Goal: Task Accomplishment & Management: Manage account settings

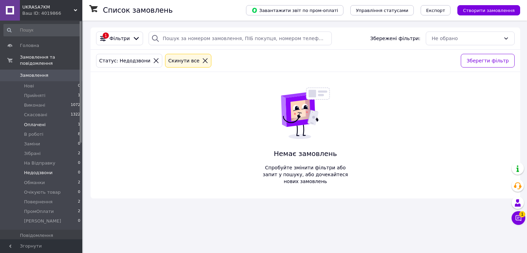
click at [58, 120] on li "Оплачені 1" at bounding box center [42, 125] width 84 height 10
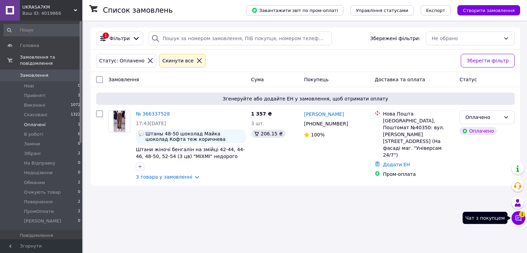
click at [518, 218] on icon at bounding box center [519, 218] width 6 height 6
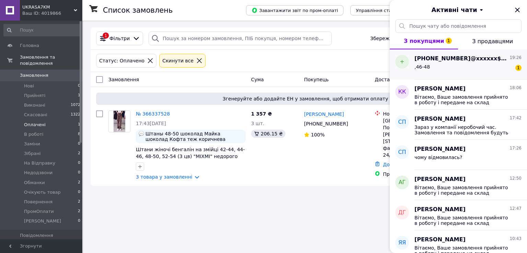
click at [436, 71] on div ",46-48 1" at bounding box center [467, 68] width 107 height 11
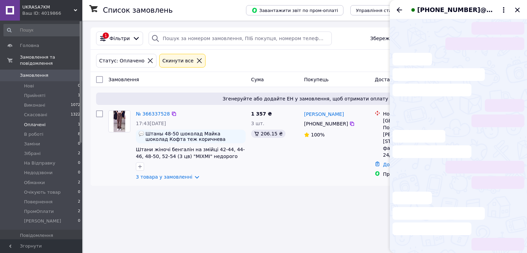
scroll to position [287, 0]
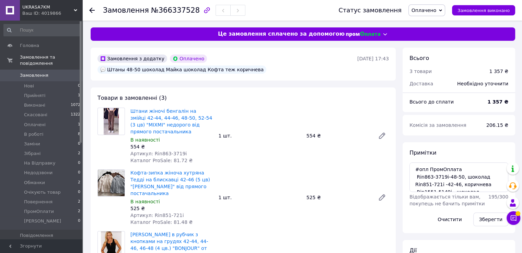
scroll to position [22, 0]
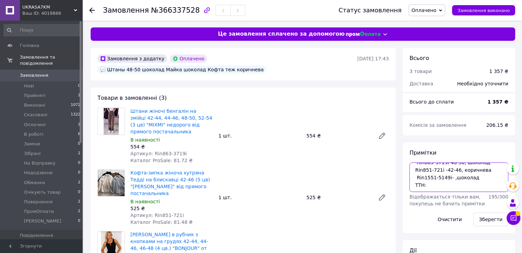
click at [449, 171] on textarea "#опл ПромОплата Rin863-3719i-48-50, шоколад Rin851-721i -42-46, коричнева Rin15…" at bounding box center [458, 178] width 99 height 30
click at [424, 188] on textarea "#опл ПромОплата Rin863-3719i-48-50, шоколад Rin851-721i -42-46, коричнева Rin15…" at bounding box center [458, 178] width 99 height 30
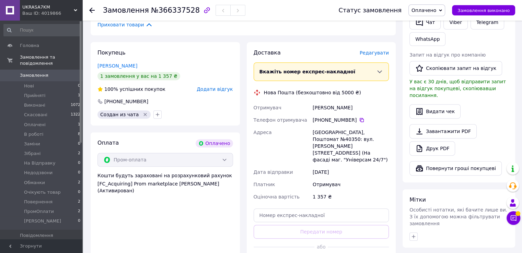
scroll to position [309, 0]
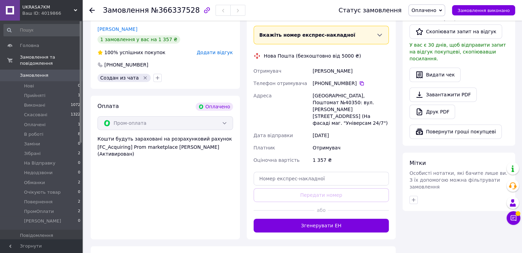
click at [321, 219] on button "Згенерувати ЕН" at bounding box center [322, 226] width 136 height 14
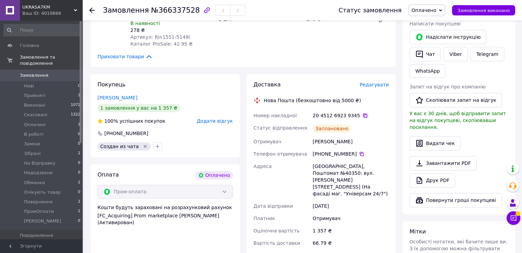
click at [362, 113] on icon at bounding box center [364, 115] width 5 height 5
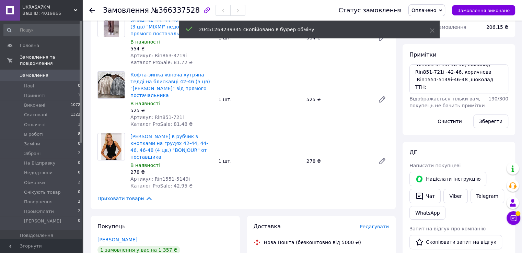
scroll to position [34, 0]
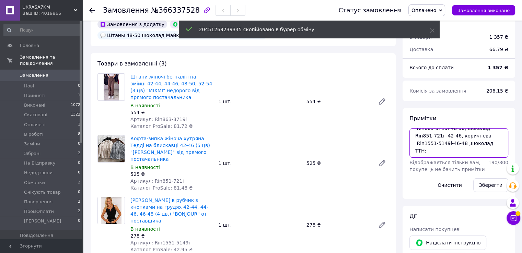
click at [439, 147] on textarea "#опл ПромОплата Rin863-3719i-48-50, шоколад Rin851-721i -42-46, коричнева Rin15…" at bounding box center [458, 143] width 99 height 30
click at [432, 144] on textarea "#опл ПромОплата Rin863-3719i-48-50, шоколад Rin851-721i -42-46, коричнева Rin15…" at bounding box center [458, 143] width 99 height 30
paste textarea "20451269239345"
type textarea "#опл ПромОплата Rin863-3719i-48-50, шоколад Rin851-721i -42-46, коричнева Rin15…"
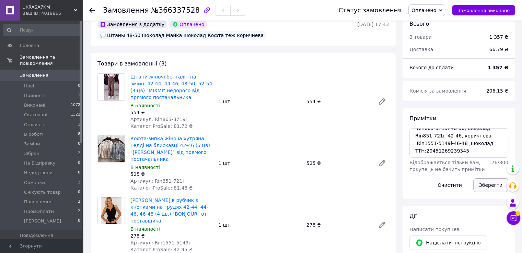
click at [491, 184] on button "Зберегти" at bounding box center [490, 185] width 35 height 14
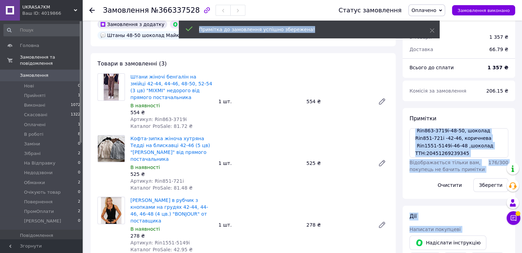
scroll to position [0, 0]
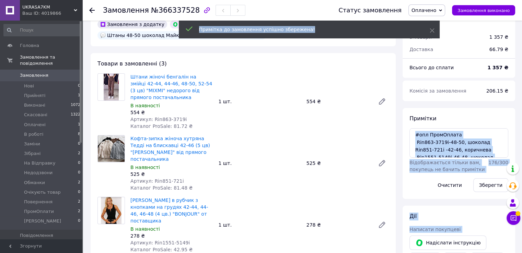
drag, startPoint x: 467, startPoint y: 149, endPoint x: 418, endPoint y: 132, distance: 52.1
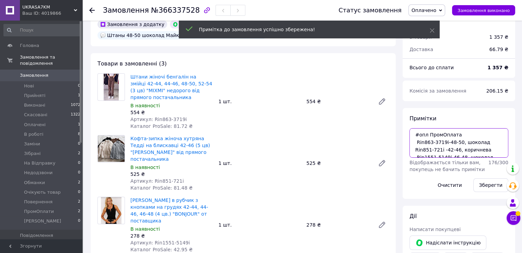
click at [414, 133] on textarea "#опл ПромОплата Rin863-3719i-48-50, шоколад Rin851-721i -42-46, коричнева Rin15…" at bounding box center [458, 143] width 99 height 30
drag, startPoint x: 414, startPoint y: 133, endPoint x: 482, endPoint y: 158, distance: 71.8
click at [482, 158] on div "Примітки #опл ПромОплата Rin863-3719i-48-50, шоколад Rin851-721i -42-46, коричн…" at bounding box center [458, 153] width 99 height 77
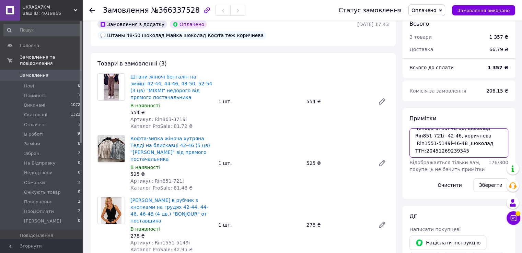
scroll to position [0, 0]
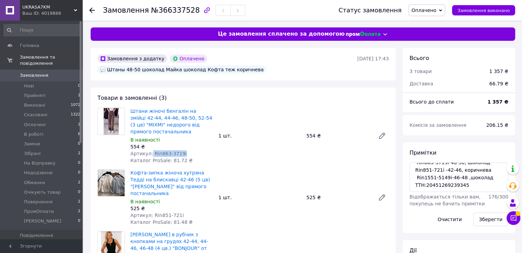
drag, startPoint x: 150, startPoint y: 142, endPoint x: 188, endPoint y: 142, distance: 38.1
click at [188, 150] on div "Артикул: Rin863-3719i" at bounding box center [171, 153] width 82 height 7
drag, startPoint x: 152, startPoint y: 197, endPoint x: 183, endPoint y: 196, distance: 30.9
click at [183, 212] on div "Артикул: Rin851-721i" at bounding box center [171, 215] width 82 height 7
copy span "Rin851-721i"
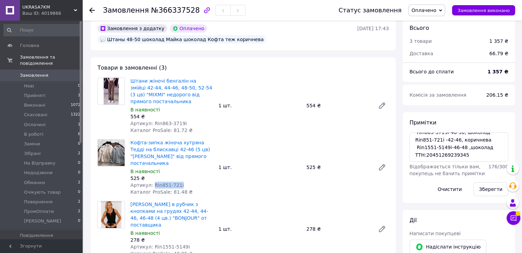
scroll to position [69, 0]
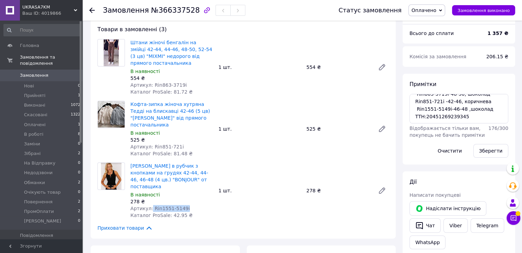
drag, startPoint x: 150, startPoint y: 184, endPoint x: 194, endPoint y: 182, distance: 44.3
click at [194, 205] on div "Артикул: Rin1551-5149i" at bounding box center [171, 208] width 82 height 7
copy span "Rin1551-5149i"
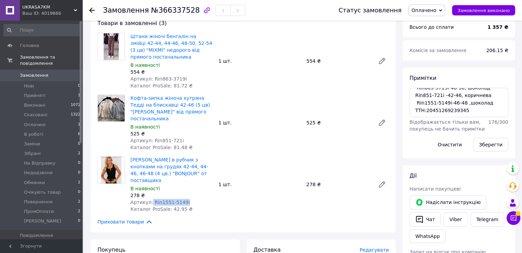
scroll to position [172, 0]
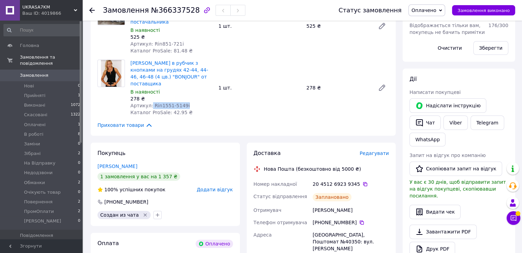
drag, startPoint x: 324, startPoint y: 188, endPoint x: 358, endPoint y: 190, distance: 34.3
click at [358, 204] on div "[PERSON_NAME]" at bounding box center [350, 210] width 79 height 12
copy div "[PERSON_NAME]"
drag, startPoint x: 362, startPoint y: 198, endPoint x: 359, endPoint y: 198, distance: 3.4
click at [361, 219] on div "[PHONE_NUMBER]" at bounding box center [351, 222] width 76 height 7
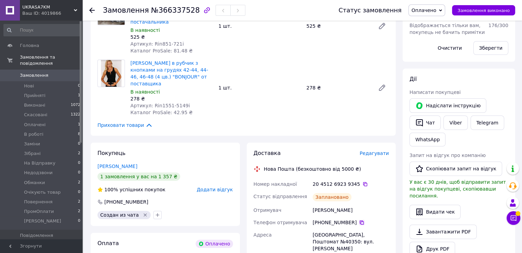
click at [360, 221] on icon at bounding box center [362, 223] width 4 height 4
click at [445, 13] on span "Оплачено" at bounding box center [426, 10] width 37 height 12
click at [443, 53] on li "В роботі" at bounding box center [431, 55] width 44 height 10
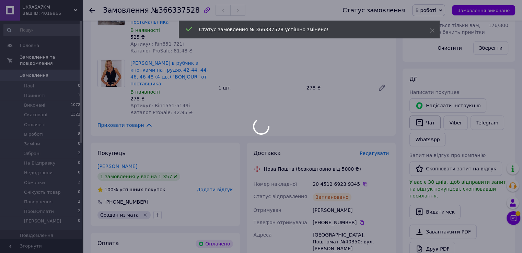
click at [427, 121] on body "UKRASA7KM Ваш ID: 4019866 Сайт UKRASA7KM Кабінет покупця Перевірити стан систем…" at bounding box center [261, 195] width 522 height 734
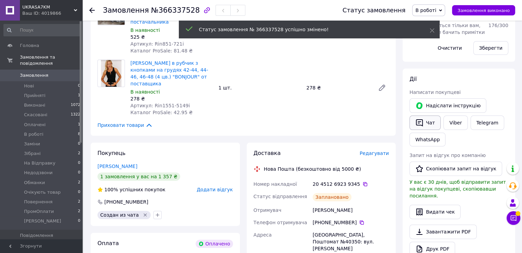
click at [421, 121] on icon "button" at bounding box center [419, 123] width 8 height 8
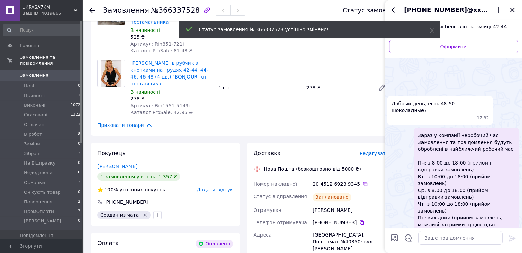
scroll to position [274, 0]
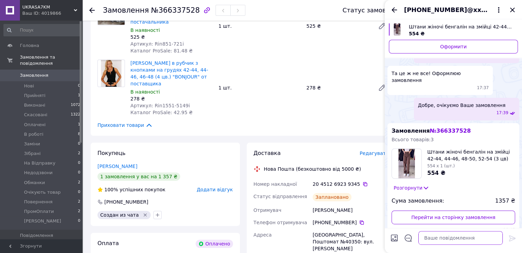
click at [430, 241] on textarea at bounding box center [460, 238] width 84 height 14
paste textarea "Ваше замовлення прийнято в роботу і передане на склад 1000_VESHCHEY. У Вас в ка…"
type textarea "Ваше замовлення прийнято в роботу і передане на склад 1000_VESHCHEY. У Вас в ка…"
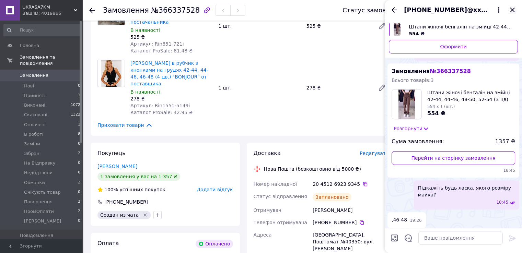
click at [514, 10] on icon "Закрити" at bounding box center [512, 10] width 8 height 8
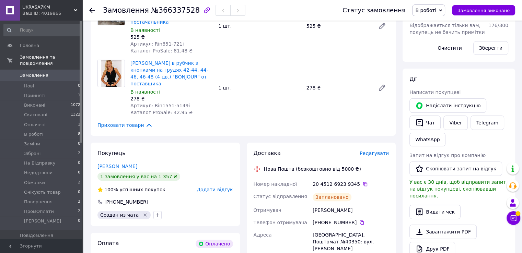
click at [362, 229] on div "[GEOGRAPHIC_DATA], Поштомат №40350: вул. [PERSON_NAME][STREET_ADDRESS] (На фаса…" at bounding box center [350, 249] width 79 height 40
copy div "40350"
click at [63, 72] on link "Замовлення 0" at bounding box center [42, 76] width 84 height 12
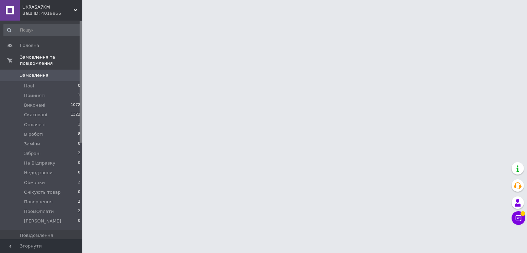
click at [63, 72] on link "Замовлення 0" at bounding box center [42, 76] width 84 height 12
